Goal: Task Accomplishment & Management: Complete application form

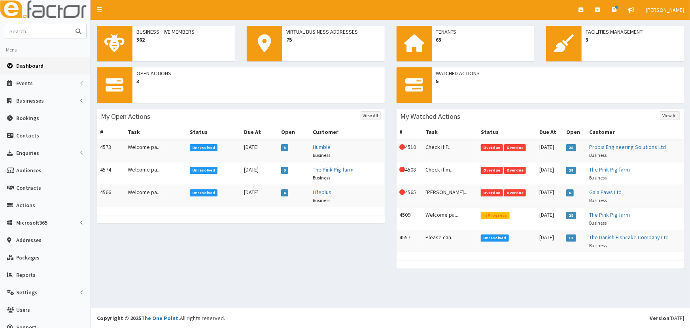
click at [38, 35] on input "text" at bounding box center [37, 31] width 66 height 14
type input "jmaie"
click at [70, 24] on button "submit" at bounding box center [78, 31] width 16 height 14
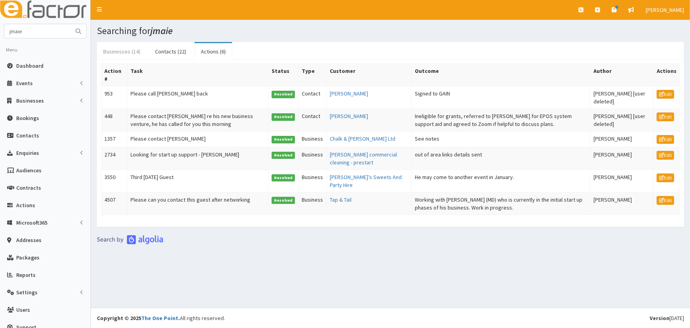
click at [119, 55] on link "Businesses (14)" at bounding box center [122, 51] width 50 height 17
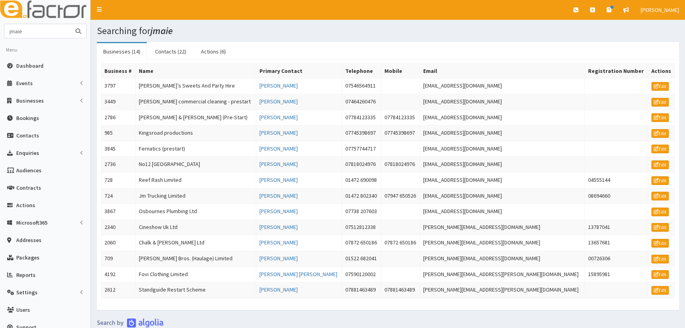
click at [12, 32] on input "jmaie" at bounding box center [37, 31] width 66 height 14
drag, startPoint x: 30, startPoint y: 35, endPoint x: 20, endPoint y: 29, distance: 11.2
click at [20, 29] on input "jamaie" at bounding box center [37, 31] width 66 height 14
type input "j"
type input "forrester boyd"
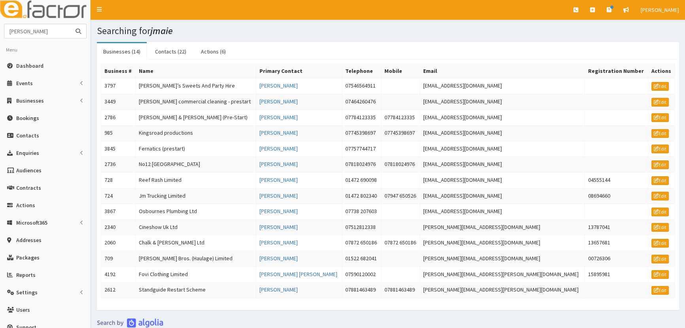
click at [70, 24] on button "submit" at bounding box center [78, 31] width 16 height 14
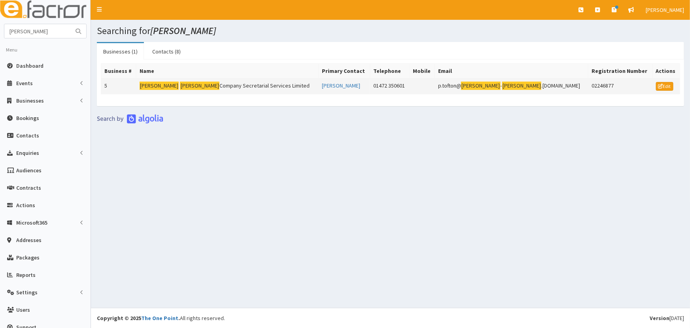
click at [210, 85] on td "[PERSON_NAME] Company Secretarial Services Limited" at bounding box center [227, 86] width 182 height 16
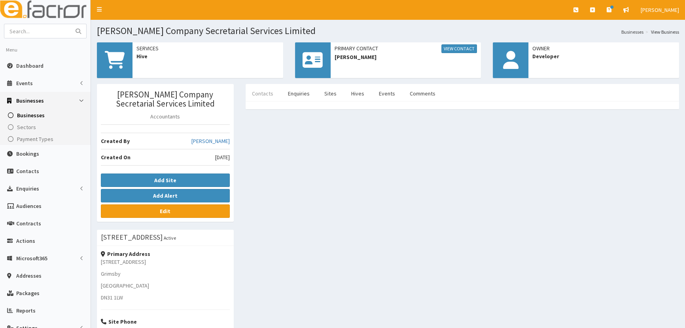
click at [269, 92] on link "Contacts" at bounding box center [263, 93] width 34 height 17
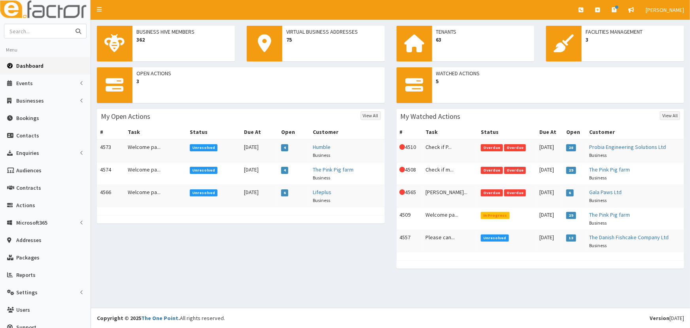
click at [40, 32] on input "text" at bounding box center [37, 31] width 66 height 14
type input "[PERSON_NAME]"
click at [70, 24] on button "submit" at bounding box center [78, 31] width 16 height 14
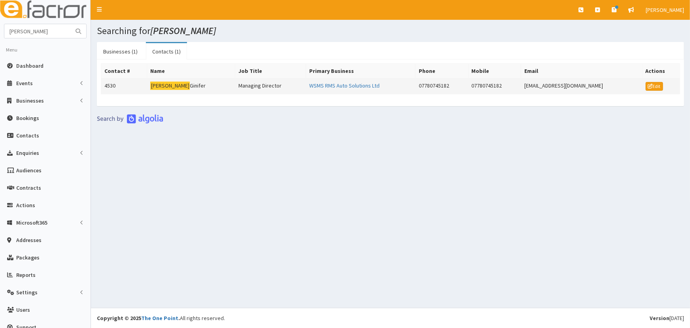
click at [171, 84] on td "[PERSON_NAME]" at bounding box center [191, 86] width 88 height 16
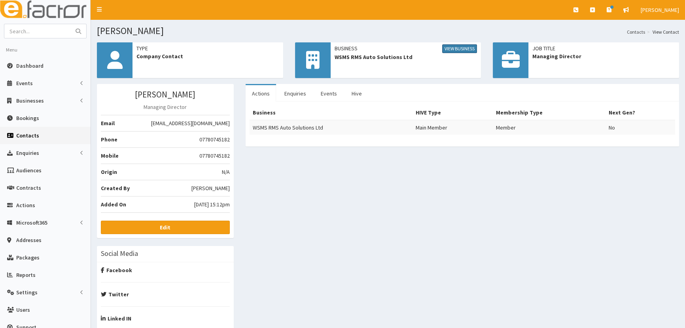
click at [453, 48] on link "View Business" at bounding box center [459, 48] width 35 height 9
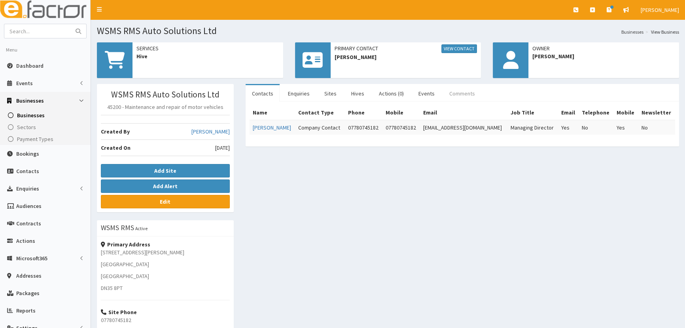
click at [451, 89] on link "Comments" at bounding box center [462, 93] width 38 height 17
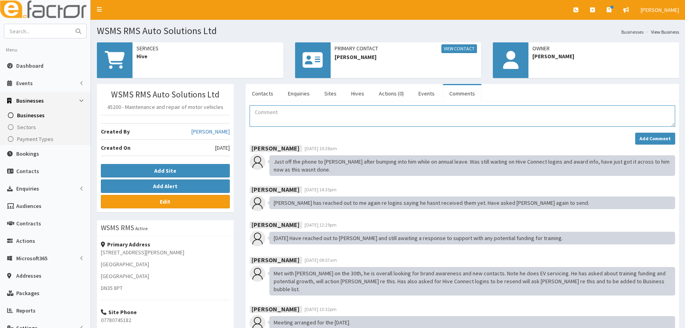
click at [295, 118] on textarea "Comment" at bounding box center [463, 115] width 426 height 21
click at [403, 116] on textarea "Ryan called and emailed yesterday to cancel his membership" at bounding box center [463, 115] width 426 height 21
type textarea "Ryan called and emailed yesterday to cancel his membership"
click at [644, 141] on strong "Add Comment" at bounding box center [655, 138] width 31 height 6
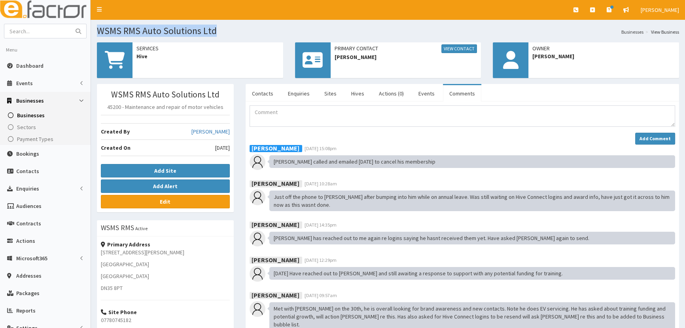
drag, startPoint x: 225, startPoint y: 30, endPoint x: 95, endPoint y: 36, distance: 130.2
click at [95, 36] on section "WSMS RMS Auto Solutions Ltd Businesses View Business" at bounding box center [388, 28] width 594 height 16
copy h1 "WSMS RMS Auto Solutions Ltd"
click at [49, 32] on input "text" at bounding box center [37, 31] width 66 height 14
click at [309, 117] on textarea "Comment" at bounding box center [463, 115] width 426 height 21
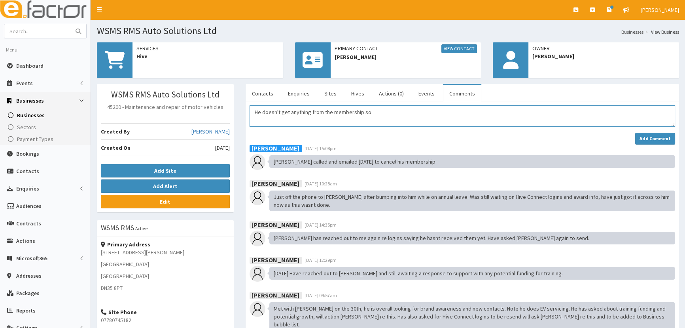
drag, startPoint x: 377, startPoint y: 116, endPoint x: 372, endPoint y: 106, distance: 10.8
click at [372, 106] on textarea "He doesn't get anything from the membership so" at bounding box center [463, 115] width 426 height 21
type textarea "He doesn't get anything from the membership is his reason for cancelling"
click at [652, 139] on strong "Add Comment" at bounding box center [655, 138] width 31 height 6
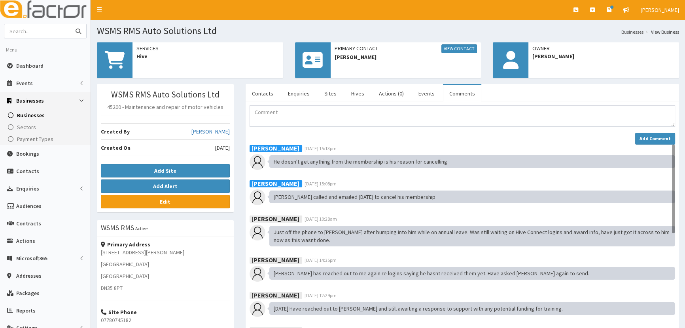
click at [34, 31] on input "text" at bounding box center [37, 31] width 66 height 14
type input "darren"
click at [70, 24] on button "submit" at bounding box center [78, 31] width 16 height 14
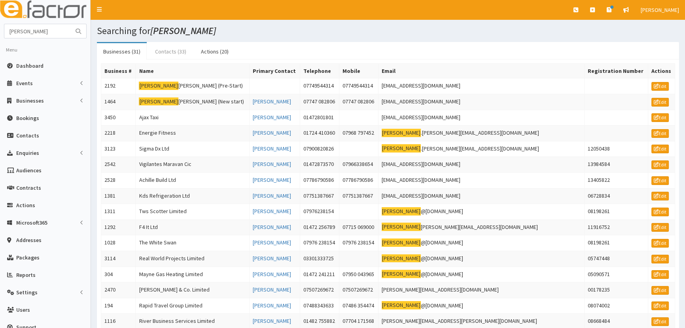
click at [170, 57] on link "Contacts (33)" at bounding box center [171, 51] width 44 height 17
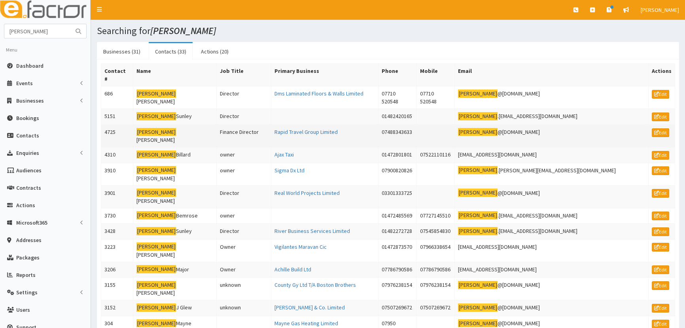
drag, startPoint x: 606, startPoint y: 118, endPoint x: 508, endPoint y: 123, distance: 99.0
click at [508, 124] on tr "4725 Darren Wheeler Finance Director Rapid Travel Group Limited 07488343633 dar…" at bounding box center [388, 135] width 574 height 23
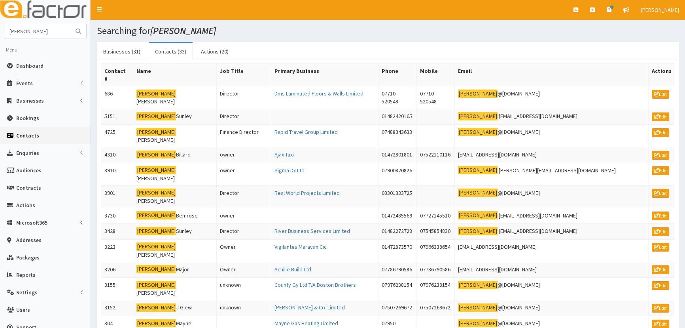
copy tr "darren @rapidtravelgroup.com"
drag, startPoint x: 36, startPoint y: 31, endPoint x: -7, endPoint y: 29, distance: 43.6
click at [32, 206] on span "Actions" at bounding box center [25, 204] width 19 height 7
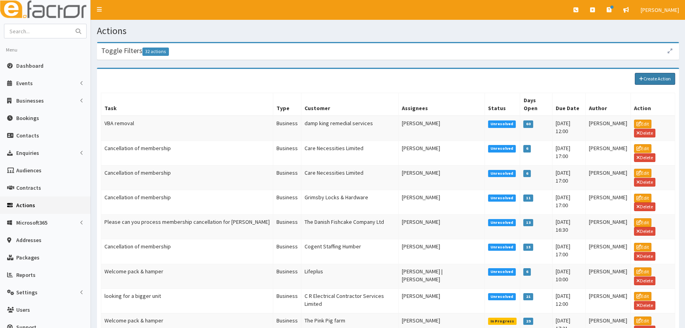
click at [649, 77] on link "Create Action" at bounding box center [655, 79] width 40 height 12
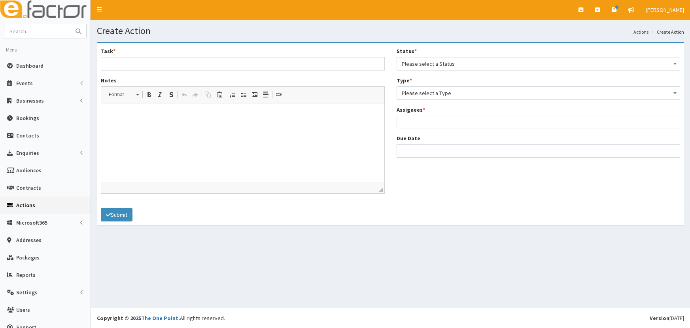
select select
click at [150, 57] on input "Task *" at bounding box center [241, 63] width 281 height 13
type input "Cancellation of membership"
click at [430, 64] on span "Please select a Status" at bounding box center [534, 63] width 271 height 11
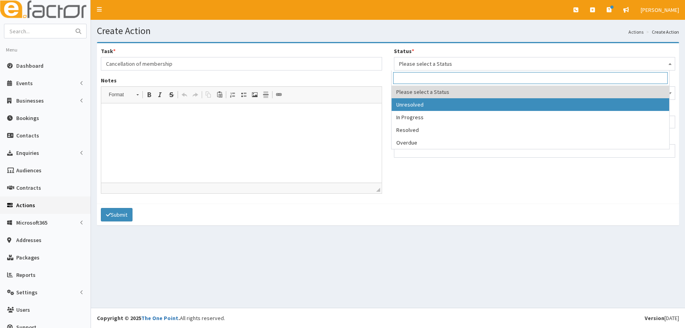
select select "1"
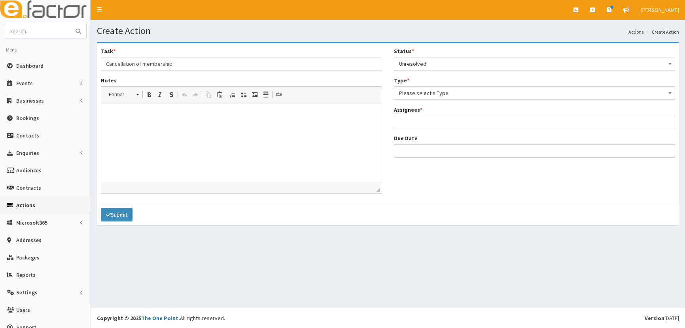
click at [413, 87] on span "Please select a Type" at bounding box center [534, 92] width 271 height 11
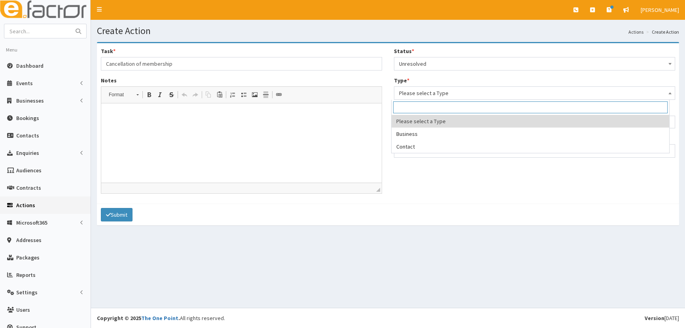
select select "business"
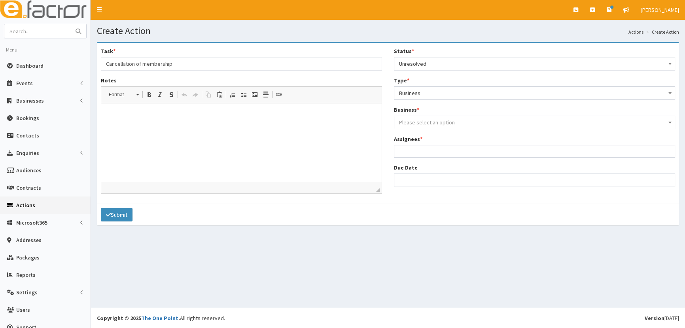
click at [410, 119] on span "Please select an option" at bounding box center [427, 122] width 56 height 7
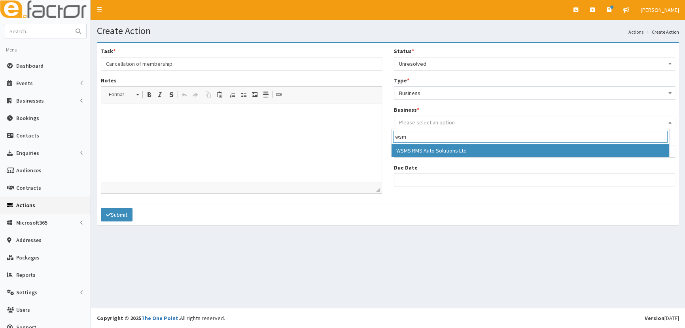
type input "wsm"
select select "3620"
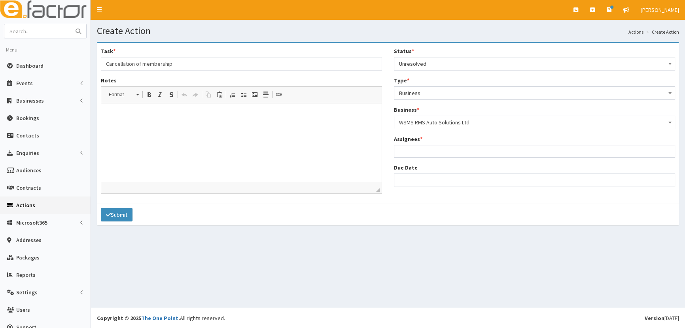
click at [416, 152] on ul at bounding box center [534, 150] width 280 height 10
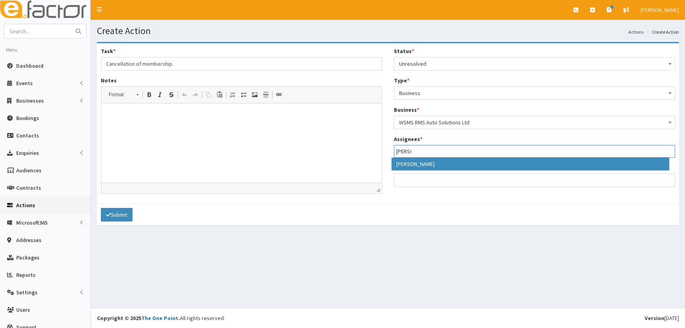
type input "lau"
select select "36"
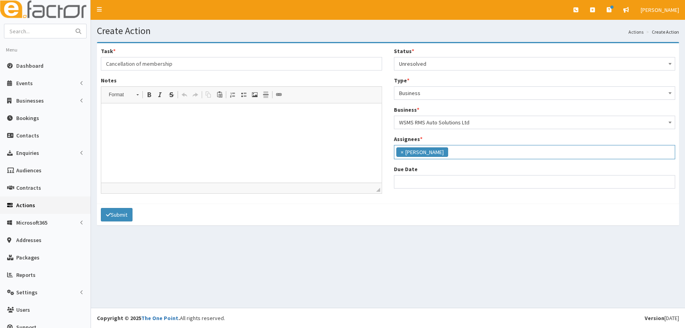
click at [284, 127] on html at bounding box center [241, 115] width 280 height 24
click at [220, 122] on html "Please can you process the cancellation" at bounding box center [241, 115] width 280 height 24
click at [409, 182] on input "Due Date" at bounding box center [534, 181] width 281 height 13
select select "12"
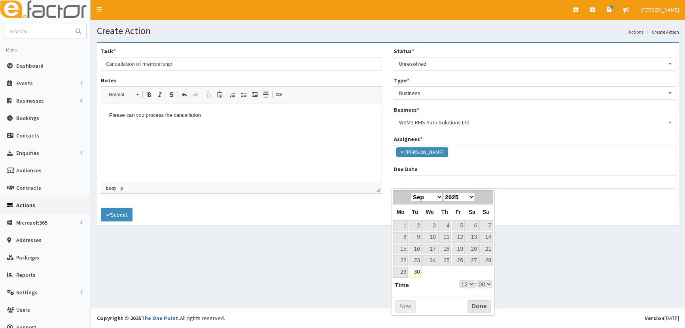
click at [406, 207] on th "Mo" at bounding box center [400, 211] width 15 height 15
click at [435, 199] on select "Jan Feb Mar Apr May Jun Jul Aug Sep Oct Nov Dec" at bounding box center [427, 197] width 32 height 8
select select "12"
click at [420, 299] on div "Prev Next Jan Feb Mar Apr May Jun Jul Aug Sep Oct Nov Dec 2025 2026 2027 2028 2…" at bounding box center [443, 251] width 104 height 127
click at [437, 272] on link "29" at bounding box center [429, 272] width 15 height 11
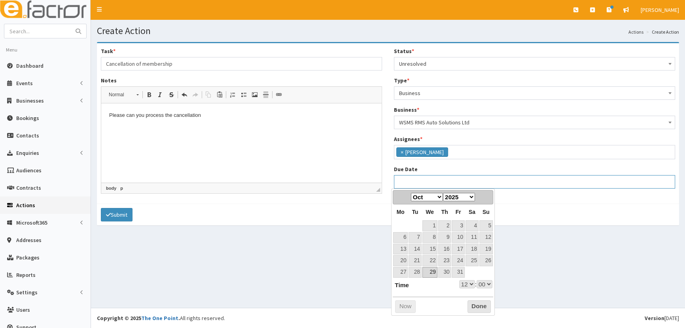
type input "29-10-2025 12:00"
select select "12"
click at [470, 282] on select "00 01 02 03 04 05 06 07 08 09 10 11 12 13 14 15 16 17 18 19 20 21 22 23" at bounding box center [467, 284] width 16 height 8
type input "29-10-2025 17:00"
select select "17"
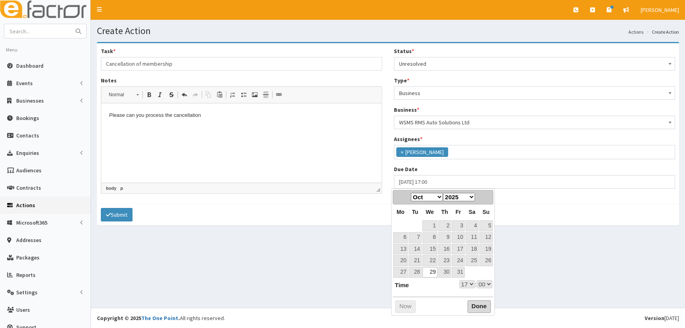
drag, startPoint x: 479, startPoint y: 305, endPoint x: 428, endPoint y: 297, distance: 51.0
click at [478, 305] on button "Done" at bounding box center [479, 306] width 23 height 13
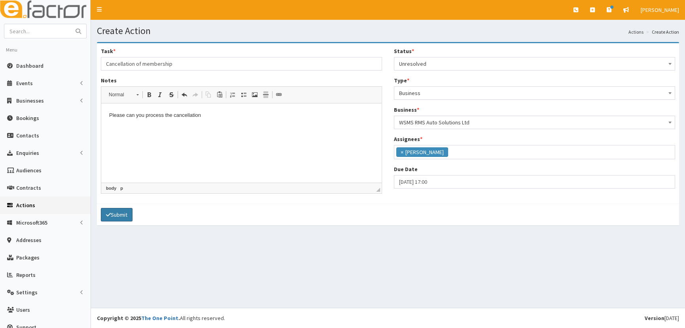
click at [115, 210] on button "Submit" at bounding box center [117, 214] width 32 height 13
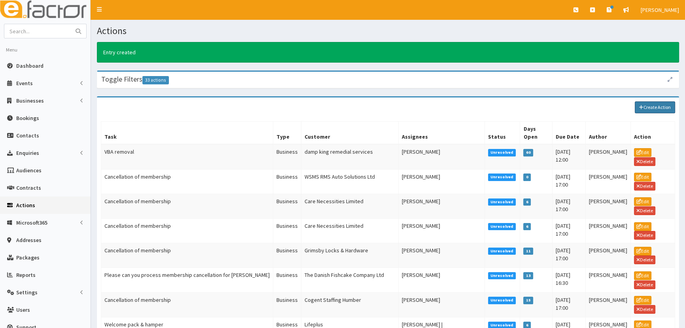
click at [649, 109] on link "Create Action" at bounding box center [655, 107] width 40 height 12
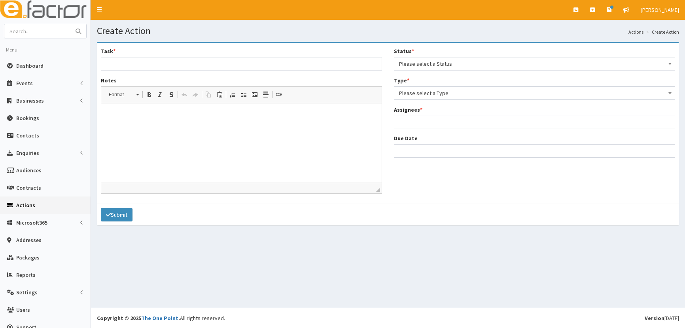
select select
click at [189, 67] on input "Task *" at bounding box center [241, 63] width 281 height 13
click at [128, 65] on input "Task *" at bounding box center [241, 63] width 281 height 13
type input "Membership cancellation"
click at [201, 127] on html at bounding box center [241, 115] width 280 height 24
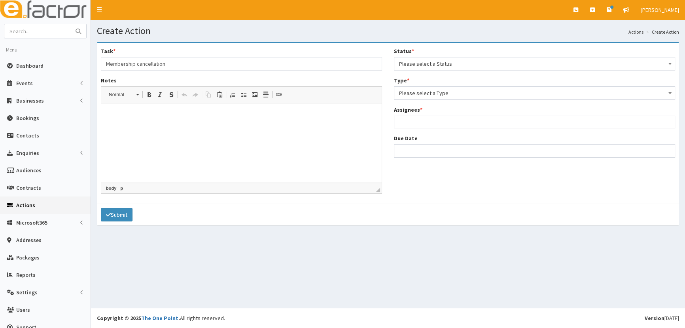
click at [132, 127] on html at bounding box center [241, 115] width 280 height 24
click at [447, 58] on span "Please select a Status" at bounding box center [534, 63] width 271 height 11
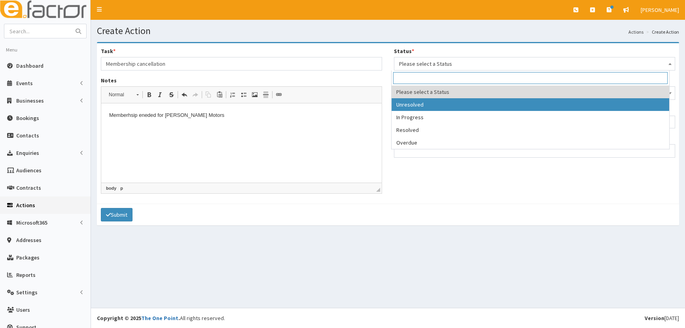
select select "1"
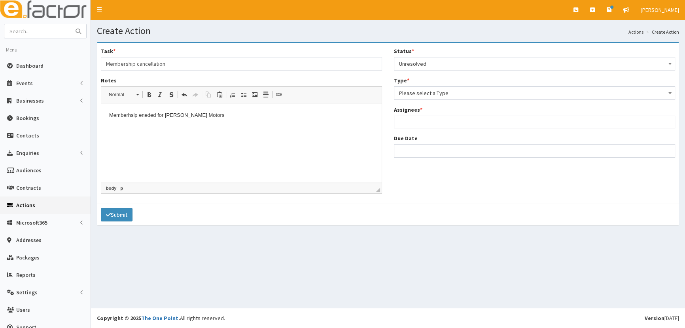
click at [415, 88] on span "Please select a Type" at bounding box center [534, 92] width 271 height 11
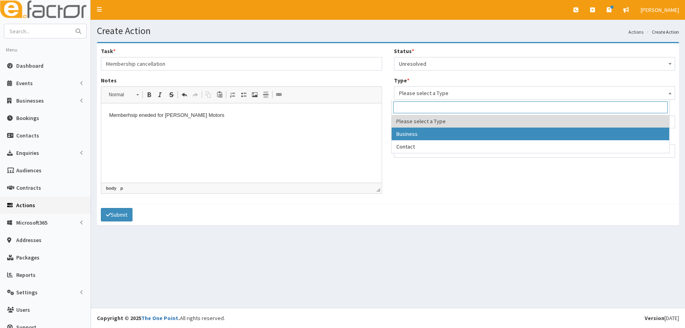
select select "business"
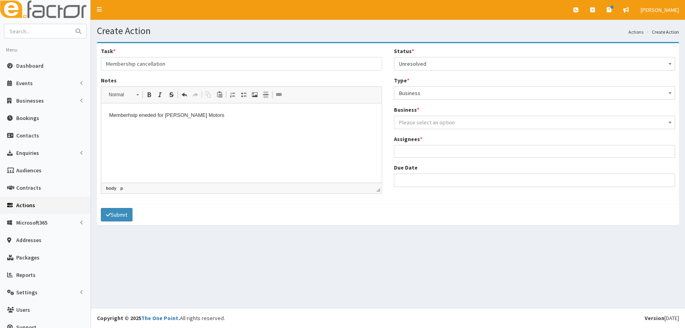
click at [424, 128] on span "Please select an option" at bounding box center [534, 122] width 281 height 13
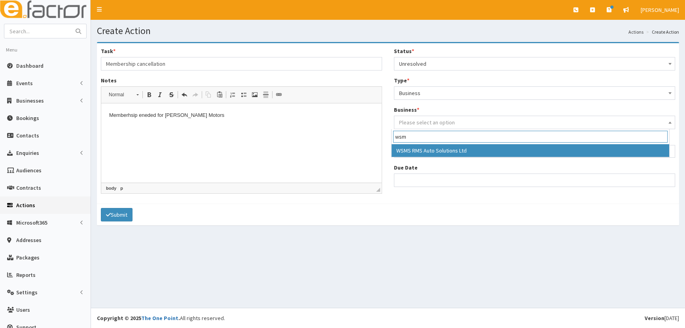
type input "wsm"
select select "3620"
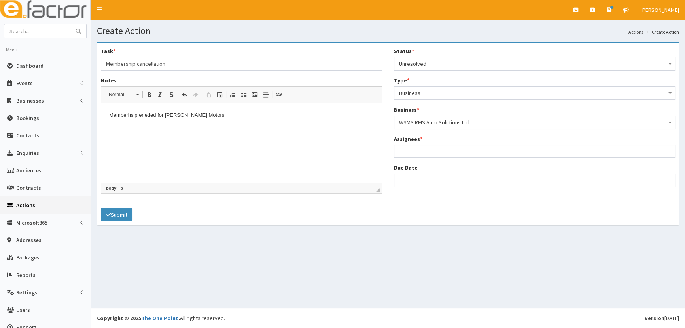
click at [420, 150] on ul at bounding box center [534, 150] width 280 height 10
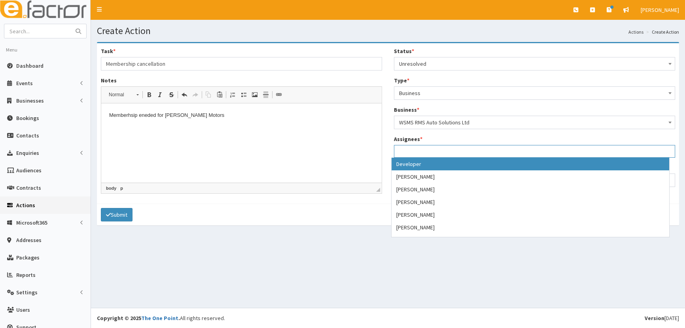
type input "f"
type input "j"
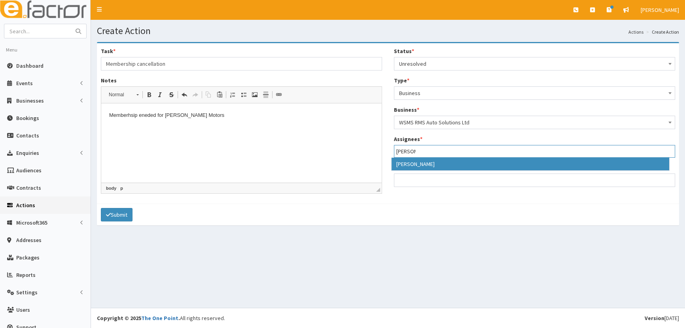
type input "kell"
select select "35"
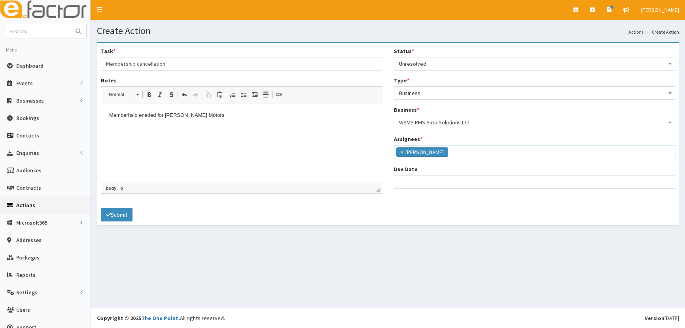
scroll to position [72, 0]
click at [412, 180] on input "Due Date" at bounding box center [534, 181] width 281 height 13
select select "12"
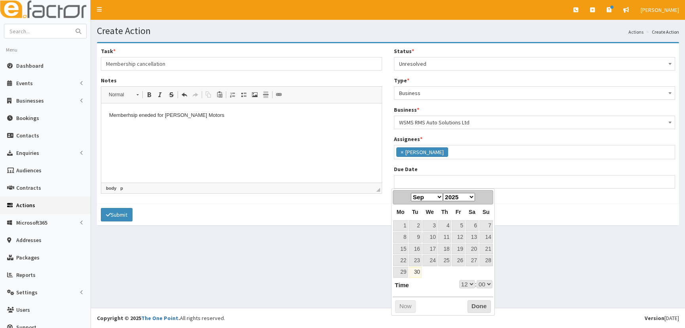
click at [424, 196] on select "Jan Feb Mar Apr May Jun Jul Aug Sep Oct Nov Dec" at bounding box center [427, 197] width 32 height 8
select select "12"
click at [436, 273] on link "29" at bounding box center [429, 272] width 15 height 11
type input "29-10-2025 12:00"
select select "12"
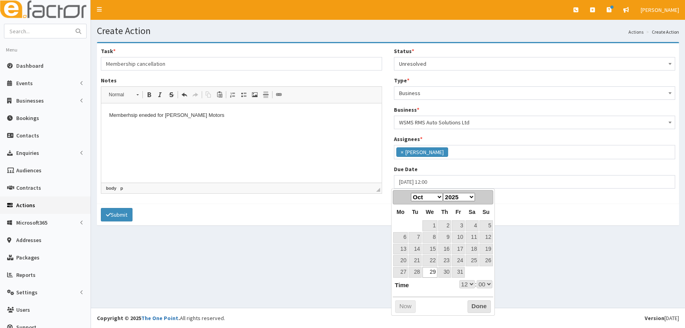
click at [464, 284] on select "00 01 02 03 04 05 06 07 08 09 10 11 12 13 14 15 16 17 18 19 20 21 22 23" at bounding box center [467, 284] width 16 height 8
type input "29-10-2025 18:00"
select select "18"
drag, startPoint x: 474, startPoint y: 303, endPoint x: 468, endPoint y: 291, distance: 13.8
click at [468, 291] on div "Prev Next Jan Feb Mar Apr May Jun Jul Aug Sep Oct Nov Dec 2025 2026 2027 2028 2…" at bounding box center [443, 251] width 104 height 127
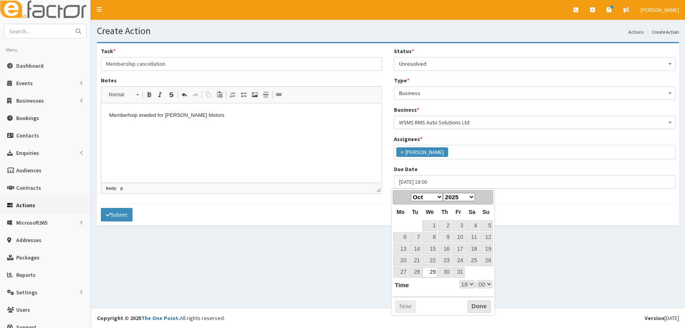
click at [465, 281] on select "00 01 02 03 04 05 06 07 08 09 10 11 12 13 14 15 16 17 18 19 20 21 22 23" at bounding box center [467, 284] width 16 height 8
type input "29-10-2025 17:00"
select select "17"
click at [475, 304] on button "Done" at bounding box center [479, 306] width 23 height 13
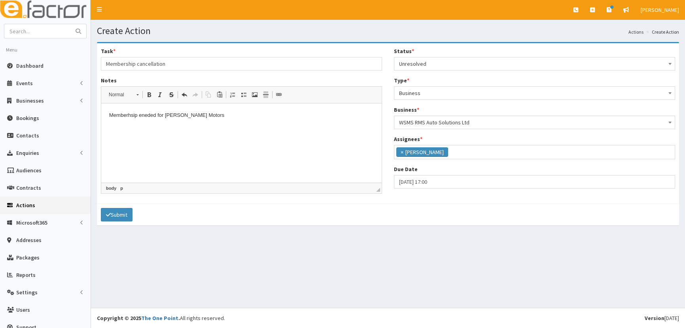
drag, startPoint x: 138, startPoint y: 116, endPoint x: 129, endPoint y: 115, distance: 9.2
click at [129, 115] on p "Memberhsip eneded for William Streert Motors" at bounding box center [241, 115] width 265 height 8
click at [150, 127] on html "Membershi p eneded for William Streert Motors" at bounding box center [241, 115] width 280 height 24
click at [147, 116] on p "Membershi p eneded for William Streert Motors" at bounding box center [241, 115] width 265 height 8
click at [150, 127] on html "Membershi p en ded for William Streert Motors" at bounding box center [241, 115] width 280 height 24
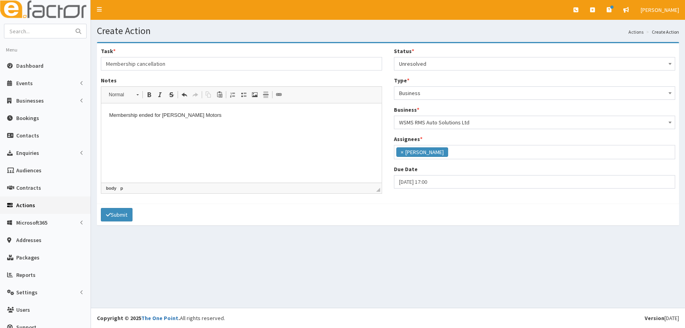
click at [243, 113] on p "Membershi p en ded for William Streert Motors" at bounding box center [241, 115] width 265 height 8
click at [116, 214] on button "Submit" at bounding box center [117, 214] width 32 height 13
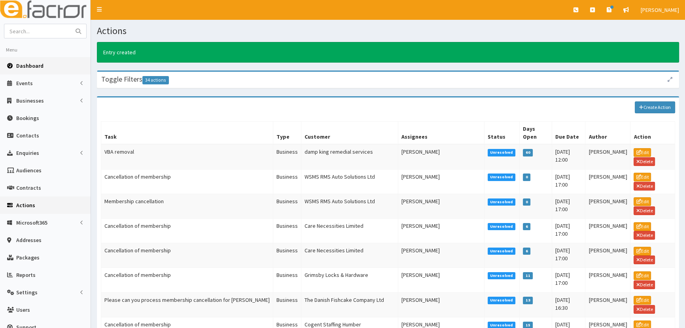
click at [30, 69] on link "Dashboard" at bounding box center [45, 65] width 91 height 17
